Goal: Task Accomplishment & Management: Manage account settings

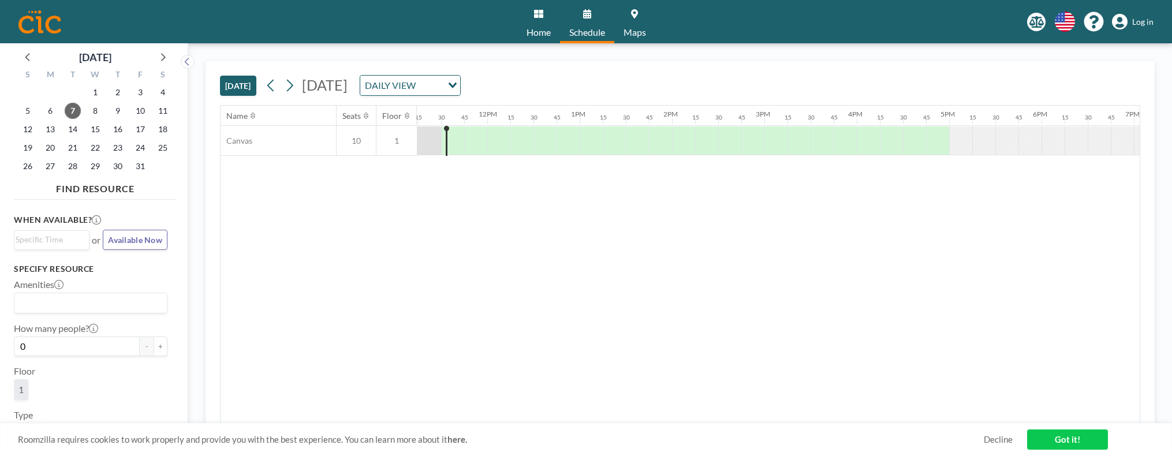
scroll to position [0, 1039]
click at [1130, 20] on link "Log in" at bounding box center [1133, 22] width 42 height 16
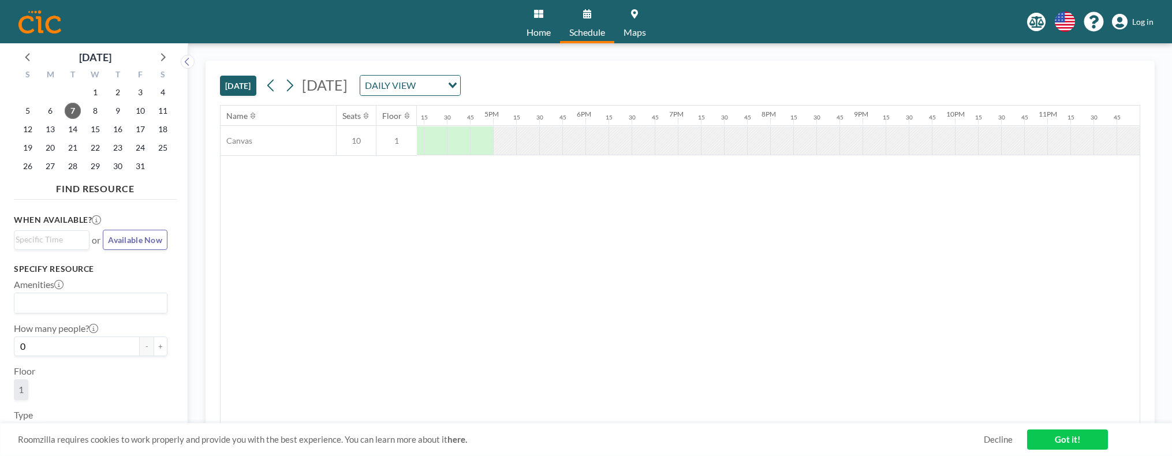
click at [1123, 29] on div "English Polski 日本語 Española Log in" at bounding box center [1090, 22] width 126 height 20
click at [1124, 21] on icon at bounding box center [1120, 22] width 16 height 16
